Goal: Task Accomplishment & Management: Complete application form

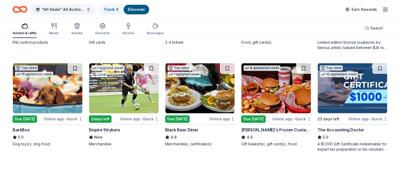
scroll to position [339, 0]
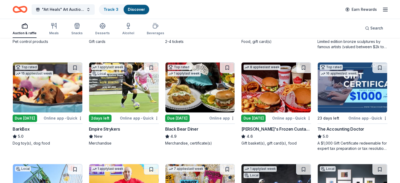
click at [200, 95] on img at bounding box center [199, 87] width 69 height 50
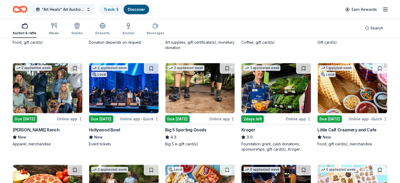
scroll to position [1661, 0]
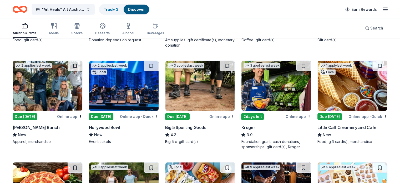
click at [125, 96] on img at bounding box center [123, 86] width 69 height 50
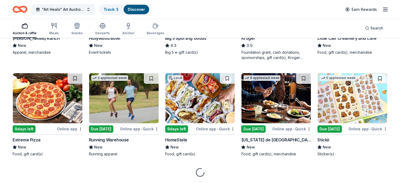
scroll to position [1752, 0]
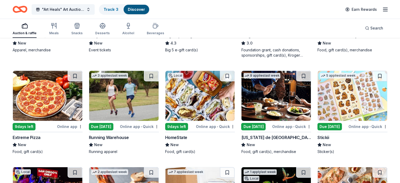
click at [199, 98] on img at bounding box center [199, 96] width 69 height 50
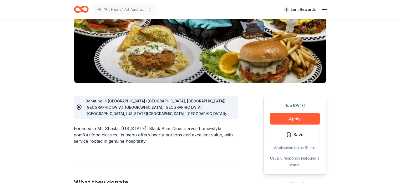
scroll to position [31, 0]
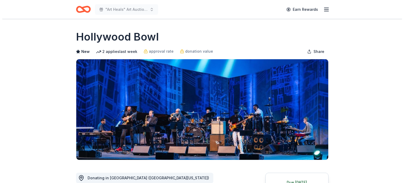
scroll to position [96, 0]
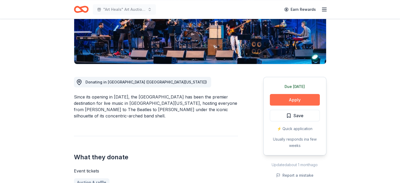
click at [296, 100] on button "Apply" at bounding box center [295, 100] width 50 height 12
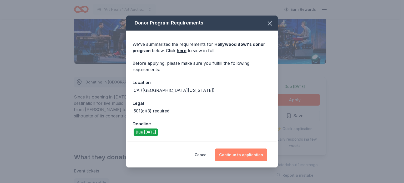
click at [237, 154] on button "Continue to application" at bounding box center [241, 154] width 52 height 13
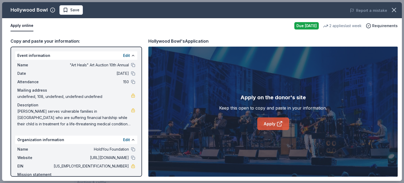
click at [279, 122] on icon at bounding box center [279, 124] width 4 height 4
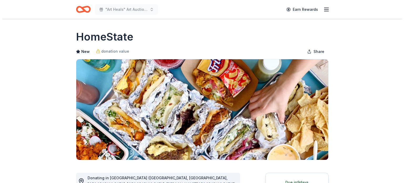
scroll to position [90, 0]
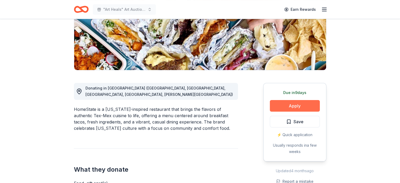
click at [298, 105] on button "Apply" at bounding box center [295, 106] width 50 height 12
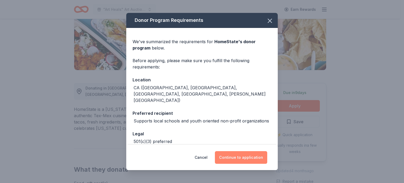
click at [248, 158] on button "Continue to application" at bounding box center [241, 157] width 52 height 13
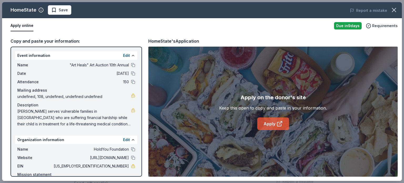
click at [278, 125] on icon at bounding box center [279, 123] width 6 height 6
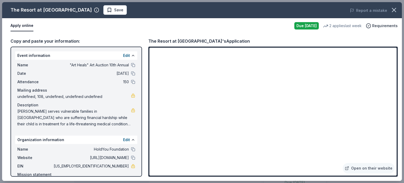
scroll to position [130, 0]
